Goal: Information Seeking & Learning: Learn about a topic

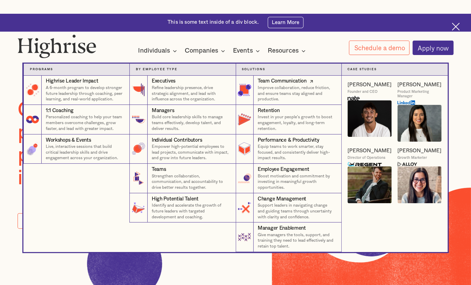
click at [268, 79] on div "Team Communication" at bounding box center [281, 81] width 49 height 7
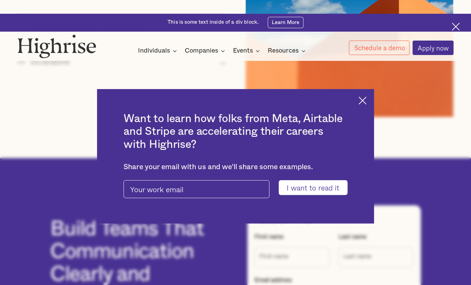
scroll to position [2753, 0]
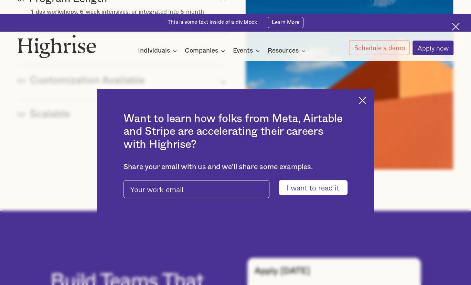
click at [366, 99] on img at bounding box center [362, 101] width 8 height 8
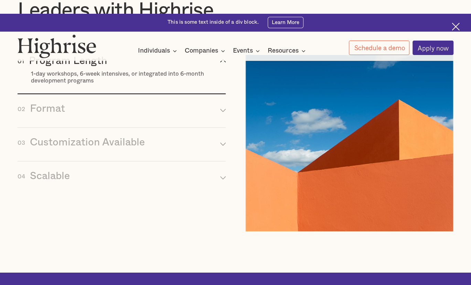
scroll to position [2692, 0]
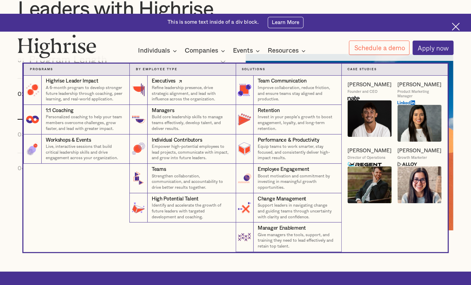
click at [162, 86] on p "Refine leadership presence, drive strategic alignment, and lead with influence …" at bounding box center [191, 93] width 78 height 17
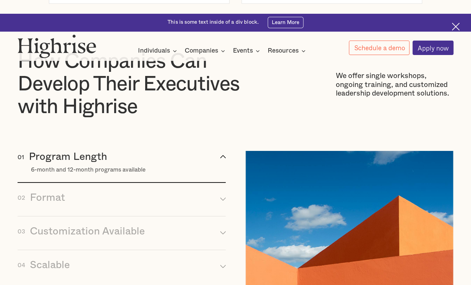
scroll to position [2474, 0]
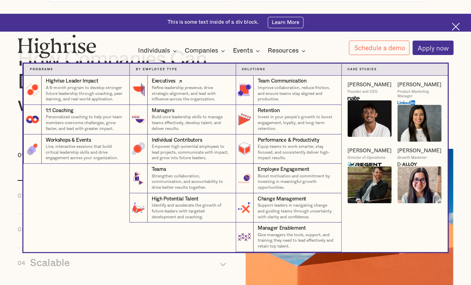
click at [161, 85] on p "Refine leadership presence, drive strategic alignment, and lead with influence …" at bounding box center [191, 93] width 78 height 17
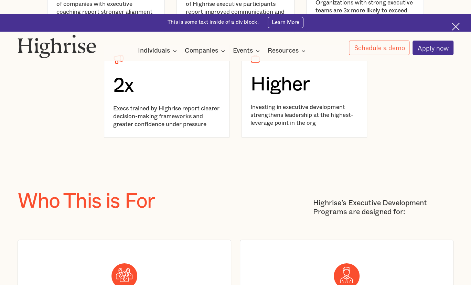
scroll to position [1129, 0]
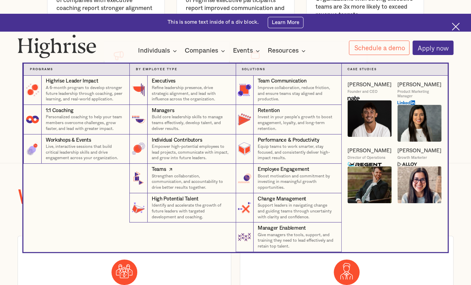
click at [206, 181] on p "Strengthen collaboration, communication, and accountability to drive better res…" at bounding box center [191, 181] width 78 height 17
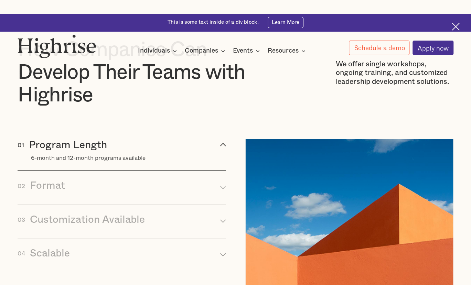
scroll to position [2514, 0]
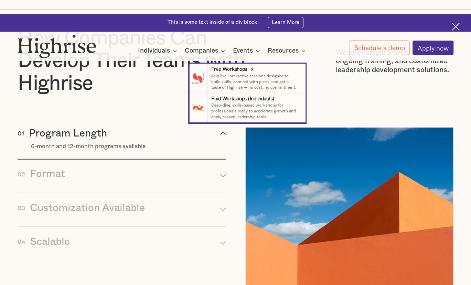
click at [249, 70] on icon at bounding box center [251, 70] width 7 height 8
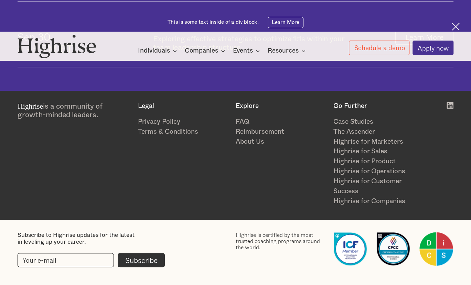
scroll to position [569, 0]
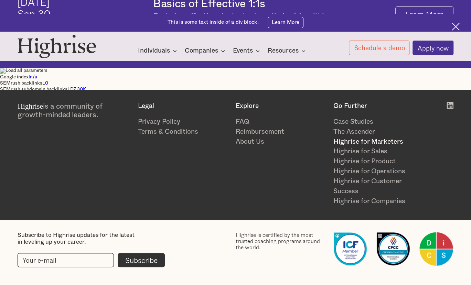
click at [361, 140] on link "Highrise for Marketers" at bounding box center [378, 142] width 90 height 10
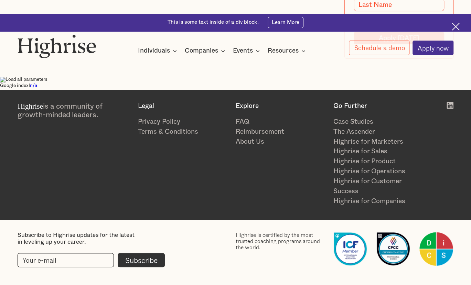
scroll to position [2624, 0]
